Goal: Task Accomplishment & Management: Use online tool/utility

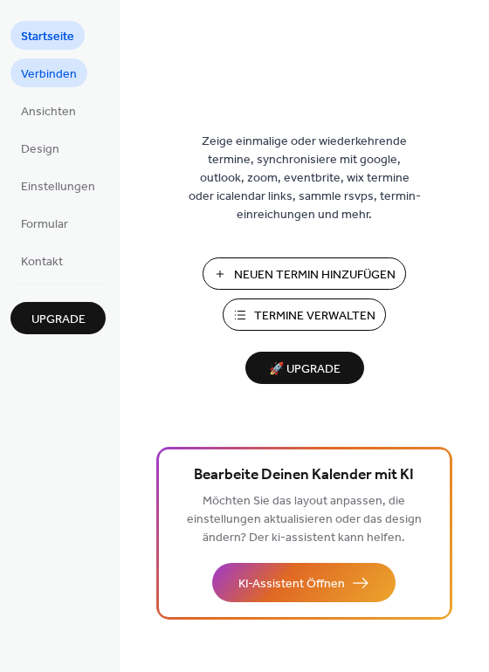
click at [54, 73] on span "Verbinden" at bounding box center [49, 74] width 56 height 18
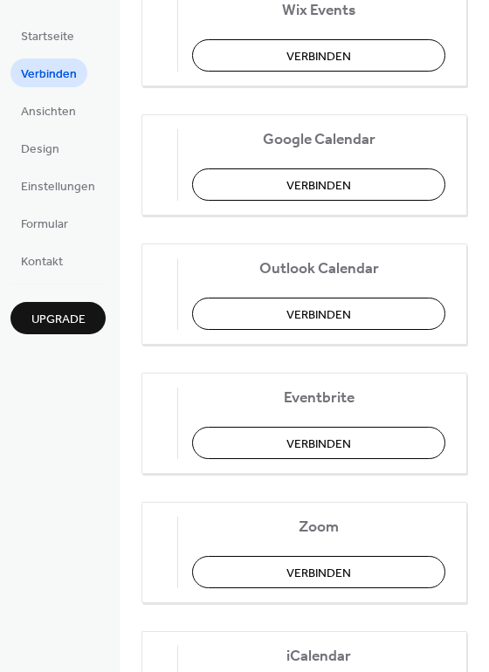
scroll to position [400, 0]
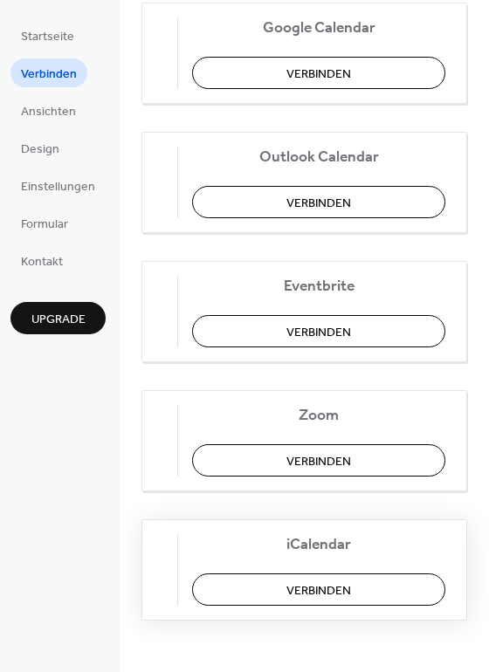
click at [259, 575] on button "Verbinden" at bounding box center [318, 589] width 253 height 32
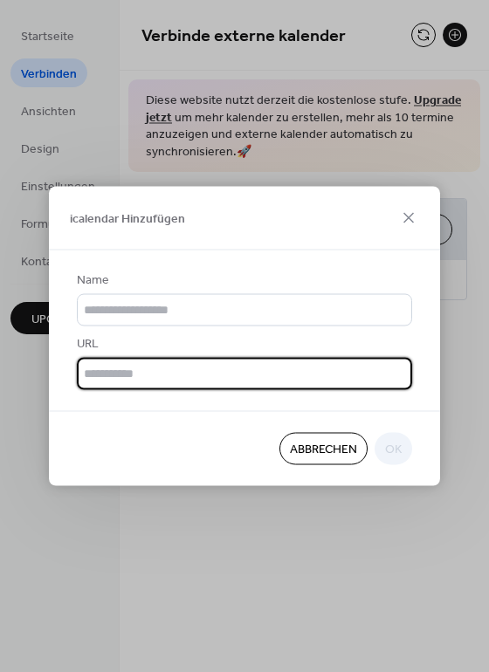
click at [132, 371] on input "text" at bounding box center [244, 374] width 335 height 32
paste input "**********"
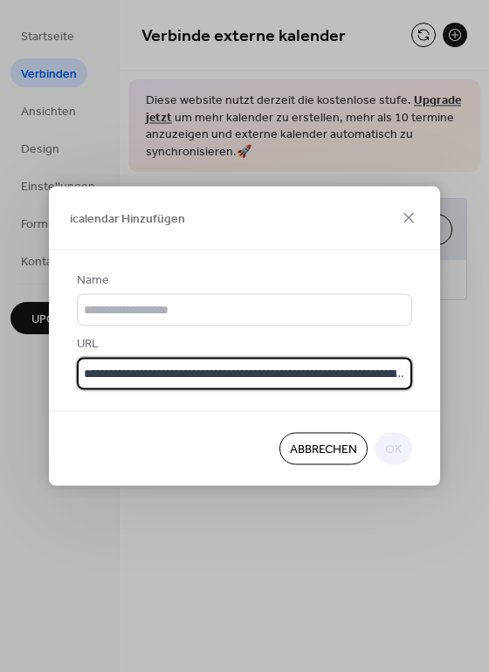
scroll to position [0, 166]
type input "**********"
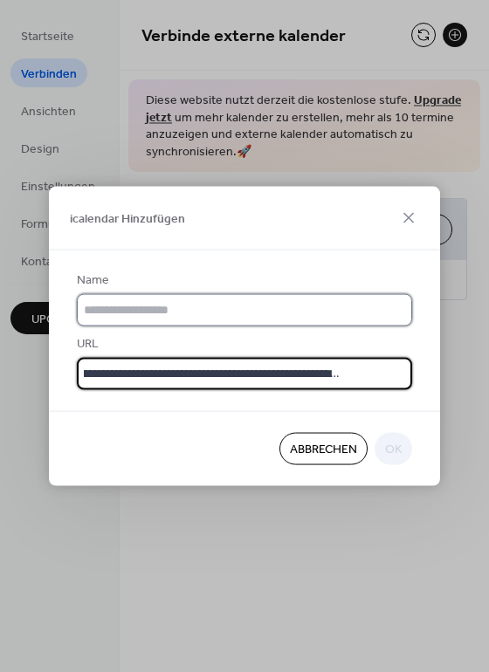
click at [133, 317] on input "text" at bounding box center [244, 310] width 335 height 32
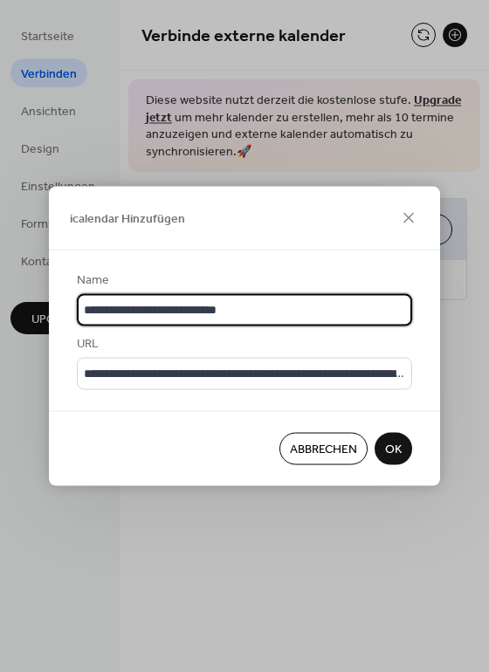
type input "**********"
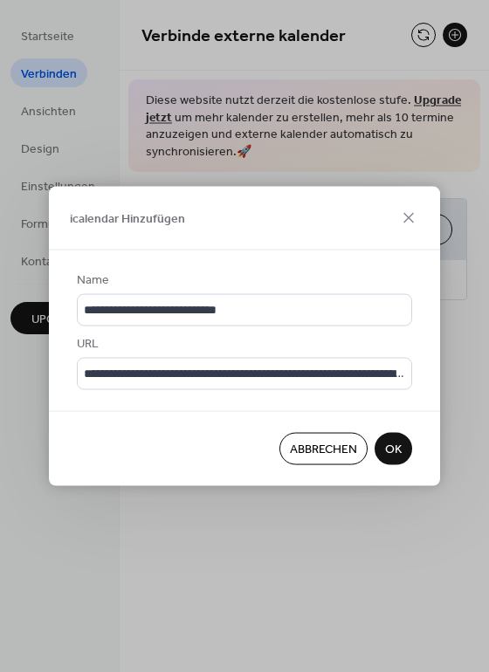
click at [377, 448] on button "OK" at bounding box center [393, 448] width 38 height 32
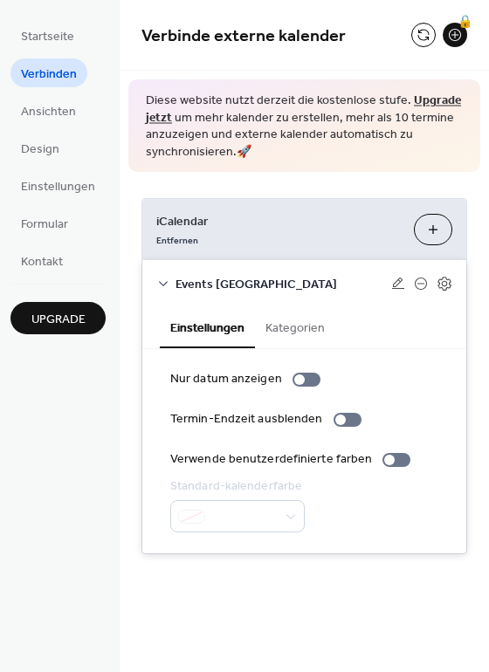
click at [281, 188] on div "iCalendar Entfernen icalendar Hinzufügen Events Kirchenkreis Oberwangen Einstel…" at bounding box center [304, 376] width 369 height 408
click at [437, 227] on button "icalendar Hinzufügen" at bounding box center [433, 229] width 38 height 31
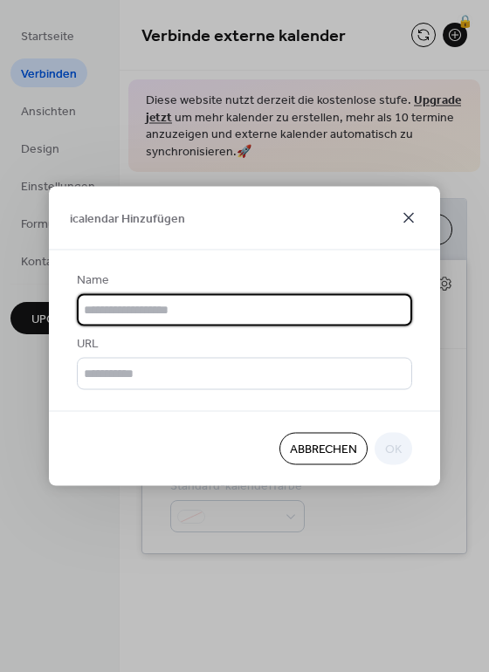
click at [412, 217] on icon at bounding box center [408, 218] width 21 height 21
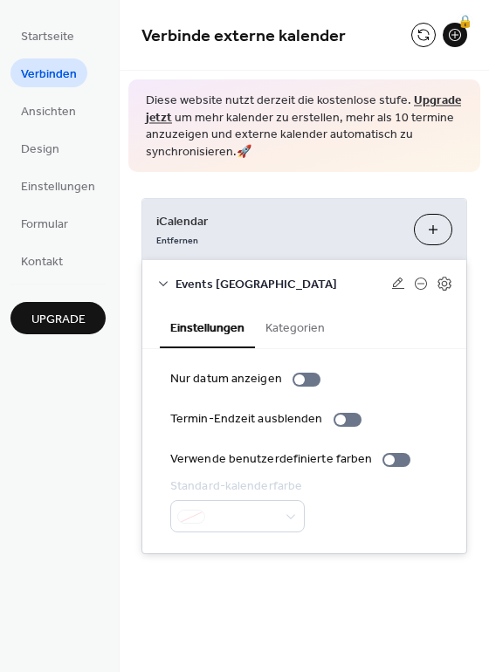
click at [334, 201] on div "iCalendar Entfernen icalendar Hinzufügen" at bounding box center [304, 229] width 324 height 61
click at [50, 117] on span "Ansichten" at bounding box center [48, 112] width 55 height 18
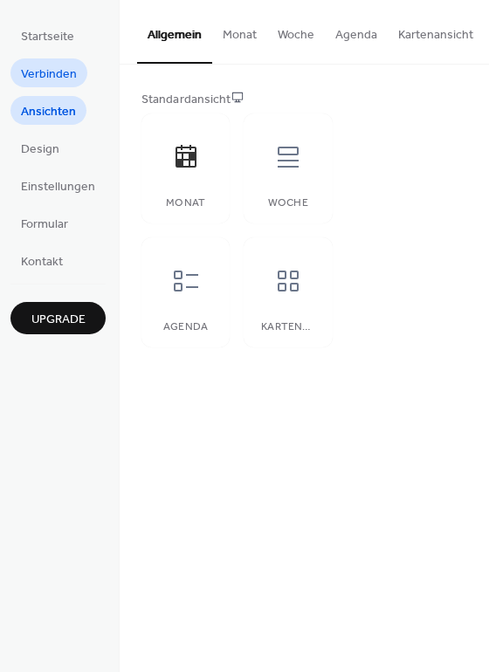
click at [52, 70] on span "Verbinden" at bounding box center [49, 74] width 56 height 18
